Goal: Information Seeking & Learning: Check status

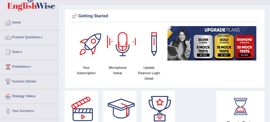
scroll to position [41, 0]
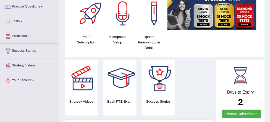
click at [224, 111] on link "Renew Subscription" at bounding box center [241, 114] width 39 height 9
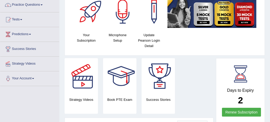
click at [41, 11] on li "Practice Questions Speaking Practice Read Aloud Repeat Sentence Describe Image …" at bounding box center [29, 5] width 59 height 15
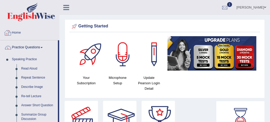
click at [54, 37] on link "Home" at bounding box center [29, 32] width 59 height 13
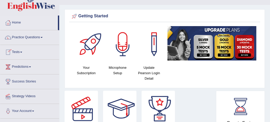
click at [21, 50] on link "Tests" at bounding box center [29, 51] width 59 height 13
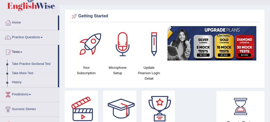
click at [15, 79] on link "History" at bounding box center [34, 82] width 48 height 9
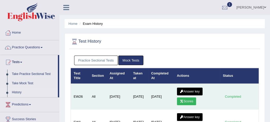
click at [182, 101] on icon at bounding box center [182, 101] width 4 height 3
click at [189, 88] on link "Answer key" at bounding box center [190, 92] width 26 height 8
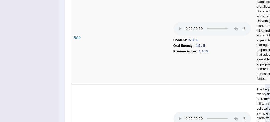
scroll to position [358, 0]
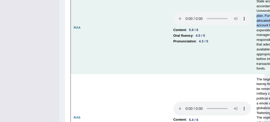
drag, startPoint x: 270, startPoint y: 11, endPoint x: 270, endPoint y: 26, distance: 14.5
click at [270, 26] on td "At the beginning of each fiscal year funds are allocated to each State account …" at bounding box center [275, 28] width 42 height 92
click at [237, 59] on td "Content : 5.9 / 6 Oral fluency : 4.5 / 5 Pronunciation : 4.3 / 5" at bounding box center [212, 28] width 83 height 92
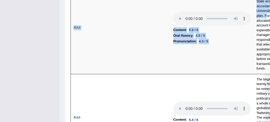
drag, startPoint x: 266, startPoint y: 14, endPoint x: 271, endPoint y: 20, distance: 7.7
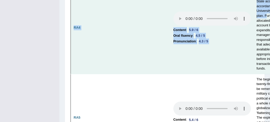
click at [264, 24] on td "At the beginning of each fiscal year funds are allocated to each State account …" at bounding box center [275, 28] width 42 height 92
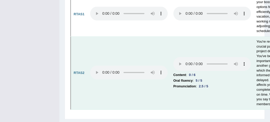
scroll to position [2928, 0]
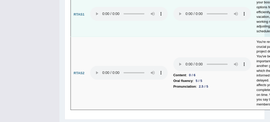
click at [191, 37] on td at bounding box center [212, 14] width 83 height 44
click at [150, 37] on td at bounding box center [128, 14] width 83 height 44
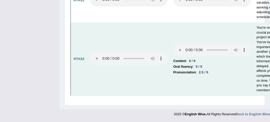
scroll to position [2956, 0]
click at [261, 47] on td "You're responsible for a crucial part of a group project due in a week. You've …" at bounding box center [275, 59] width 42 height 73
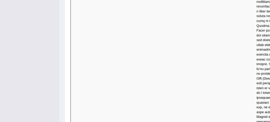
scroll to position [2731, 0]
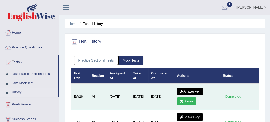
click at [188, 100] on link "Scores" at bounding box center [186, 102] width 19 height 8
click at [186, 91] on link "Answer key" at bounding box center [190, 92] width 26 height 8
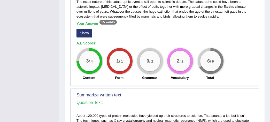
scroll to position [163, 0]
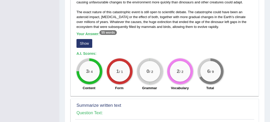
click at [85, 43] on button "Show" at bounding box center [85, 43] width 16 height 9
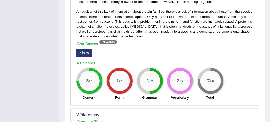
scroll to position [337, 0]
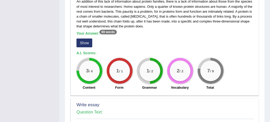
click at [88, 39] on button "Show" at bounding box center [85, 43] width 16 height 9
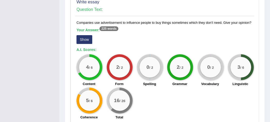
scroll to position [460, 0]
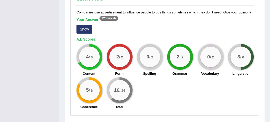
click at [81, 27] on button "Show" at bounding box center [85, 29] width 16 height 9
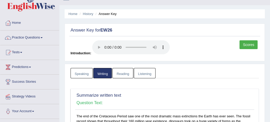
scroll to position [0, 0]
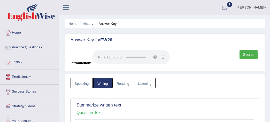
click at [123, 84] on link "Reading" at bounding box center [123, 83] width 21 height 11
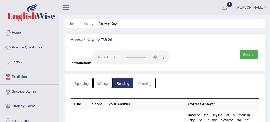
click at [179, 79] on ul "Speaking Writing Reading Listening" at bounding box center [165, 83] width 189 height 11
click at [144, 83] on link "Listening" at bounding box center [145, 83] width 22 height 11
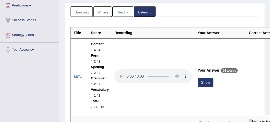
scroll to position [82, 0]
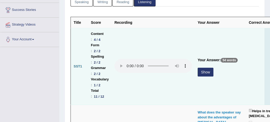
click at [207, 73] on button "Show" at bounding box center [206, 72] width 16 height 9
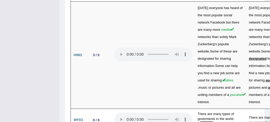
scroll to position [1677, 0]
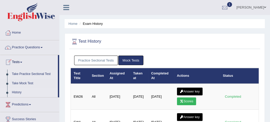
click at [35, 74] on link "Take Practice Sectional Test" at bounding box center [34, 74] width 48 height 9
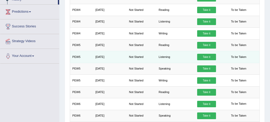
scroll to position [62, 0]
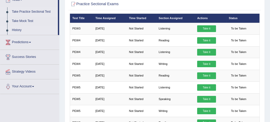
click at [16, 28] on link "History" at bounding box center [34, 30] width 48 height 9
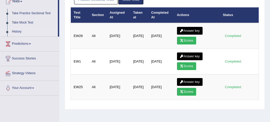
scroll to position [76, 0]
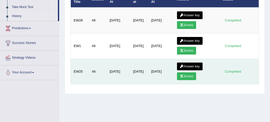
click at [193, 76] on link "Scores" at bounding box center [186, 76] width 19 height 8
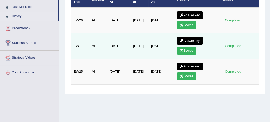
click at [180, 47] on link "Scores" at bounding box center [186, 51] width 19 height 8
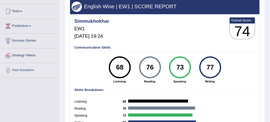
scroll to position [61, 0]
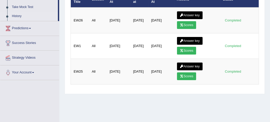
scroll to position [76, 0]
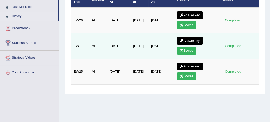
click at [191, 37] on link "Answer key" at bounding box center [190, 41] width 26 height 8
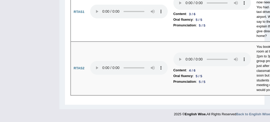
scroll to position [2836, 0]
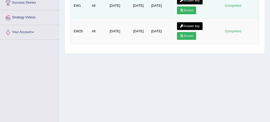
scroll to position [76, 0]
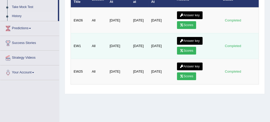
click at [184, 50] on icon at bounding box center [182, 50] width 4 height 3
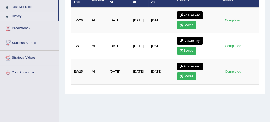
scroll to position [76, 0]
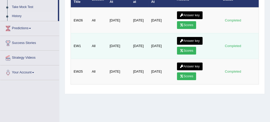
click at [189, 37] on link "Answer key" at bounding box center [190, 41] width 26 height 8
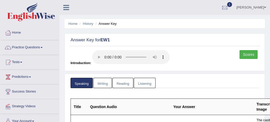
click at [102, 85] on link "Writing" at bounding box center [102, 83] width 19 height 11
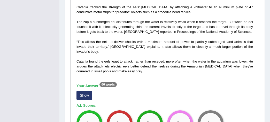
scroll to position [194, 0]
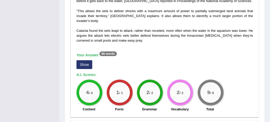
click at [84, 60] on button "Show" at bounding box center [85, 64] width 16 height 9
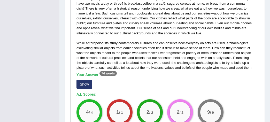
scroll to position [389, 0]
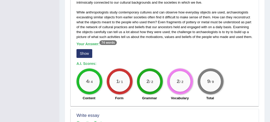
click at [81, 49] on button "Show" at bounding box center [85, 53] width 16 height 9
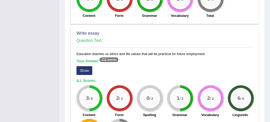
scroll to position [511, 0]
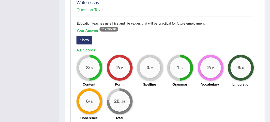
click at [88, 36] on button "Show" at bounding box center [85, 40] width 16 height 9
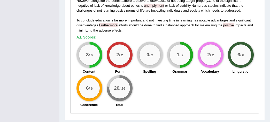
scroll to position [603, 0]
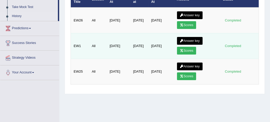
click at [191, 41] on link "Answer key" at bounding box center [190, 41] width 26 height 8
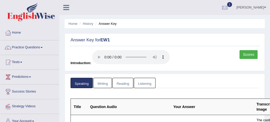
click at [145, 79] on link "Listening" at bounding box center [145, 83] width 22 height 11
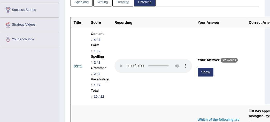
scroll to position [92, 0]
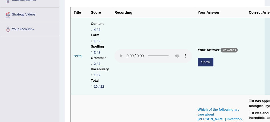
click at [200, 61] on button "Show" at bounding box center [206, 62] width 16 height 9
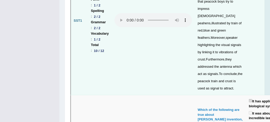
scroll to position [174, 0]
